Goal: Task Accomplishment & Management: Check status

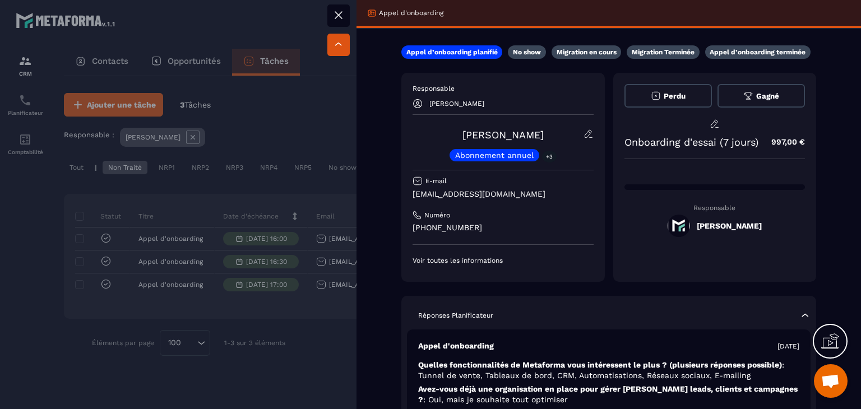
click at [331, 18] on button at bounding box center [338, 15] width 22 height 22
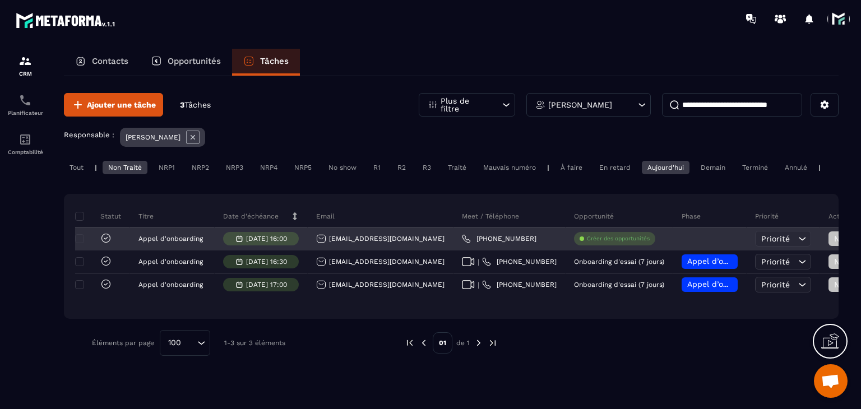
click at [834, 243] on span "Non Traité" at bounding box center [857, 238] width 47 height 9
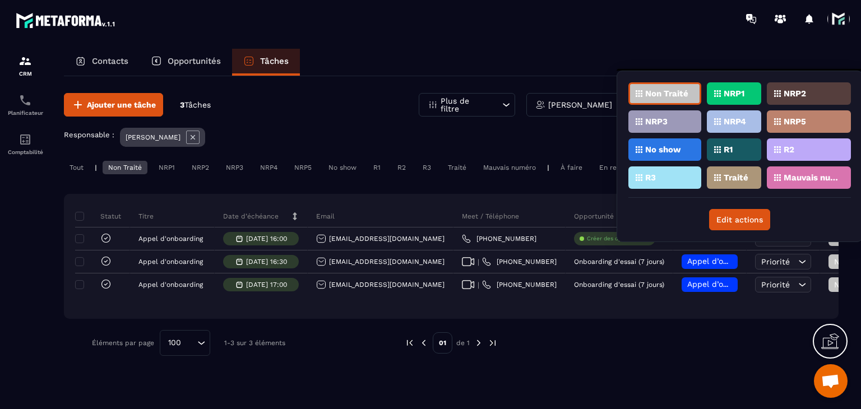
click at [767, 85] on div "NRP1" at bounding box center [809, 93] width 84 height 22
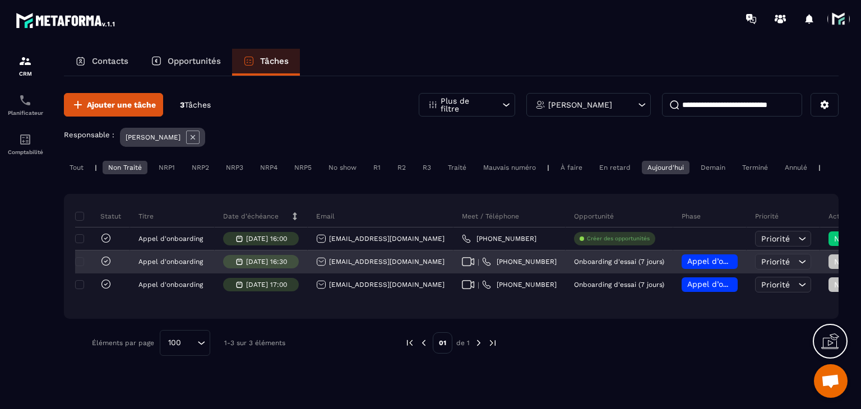
click at [687, 266] on span "Appel d’onboarding planifié" at bounding box center [740, 261] width 106 height 9
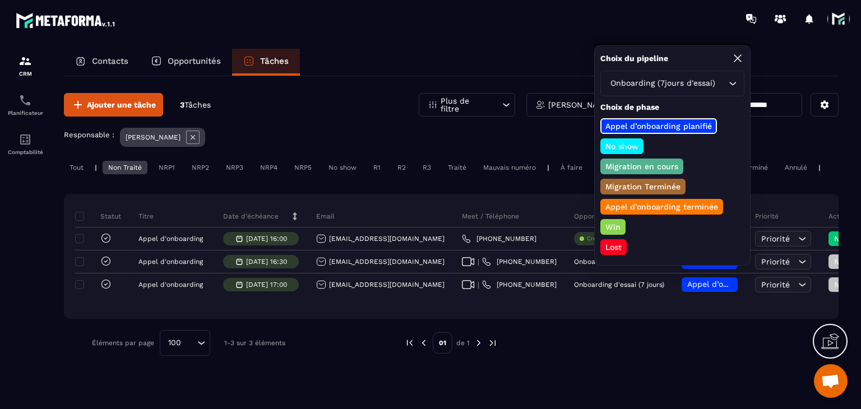
click at [612, 148] on p "No show" at bounding box center [621, 146] width 36 height 11
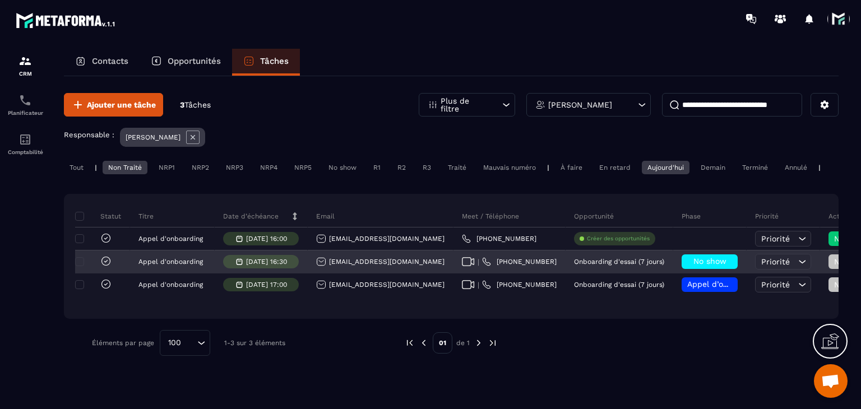
click at [834, 266] on span "Non Traité" at bounding box center [857, 261] width 47 height 9
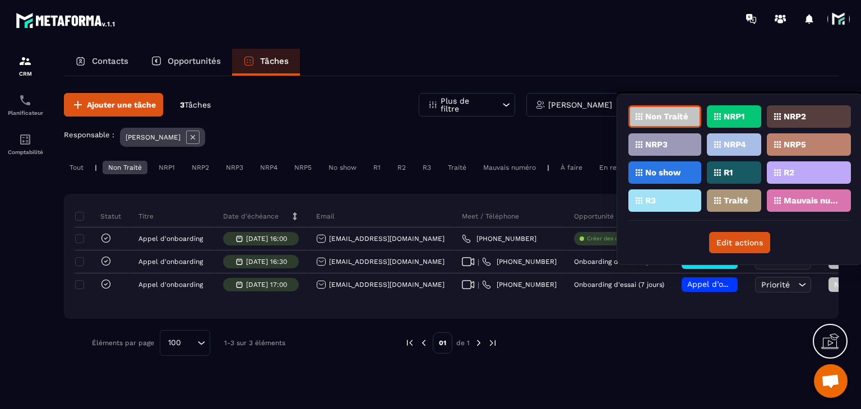
click at [767, 123] on div "NRP1" at bounding box center [809, 116] width 84 height 22
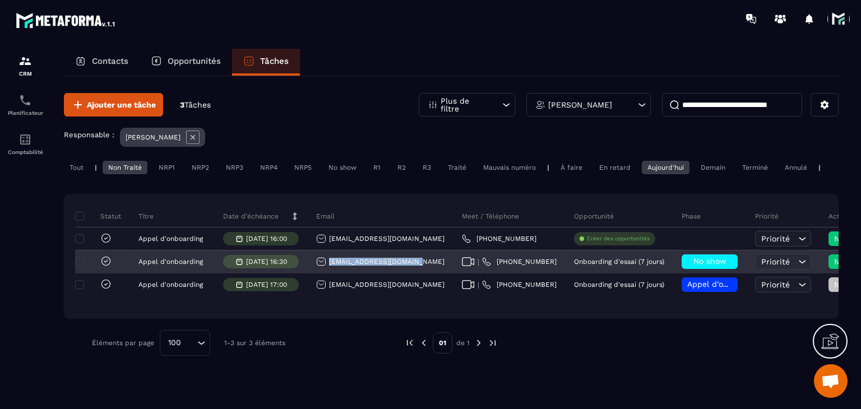
drag, startPoint x: 419, startPoint y: 266, endPoint x: 325, endPoint y: 275, distance: 94.6
click at [325, 273] on div "[EMAIL_ADDRESS][DOMAIN_NAME]" at bounding box center [381, 262] width 146 height 22
copy p "[EMAIL_ADDRESS][DOMAIN_NAME]"
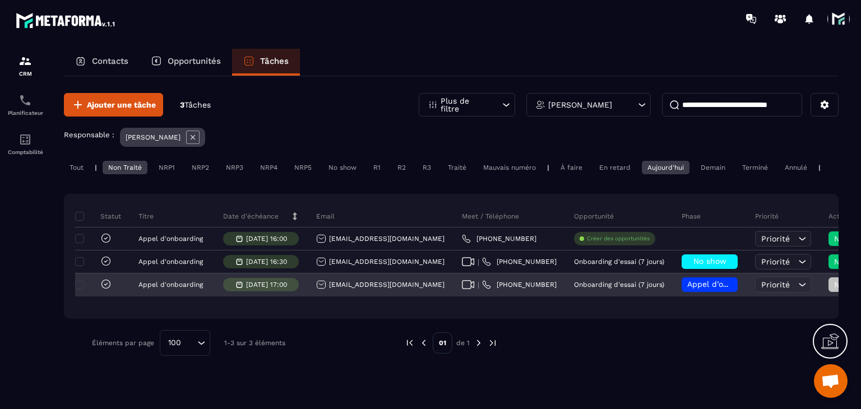
click at [383, 290] on div "[EMAIL_ADDRESS][DOMAIN_NAME]" at bounding box center [380, 285] width 128 height 10
